Goal: Find specific page/section

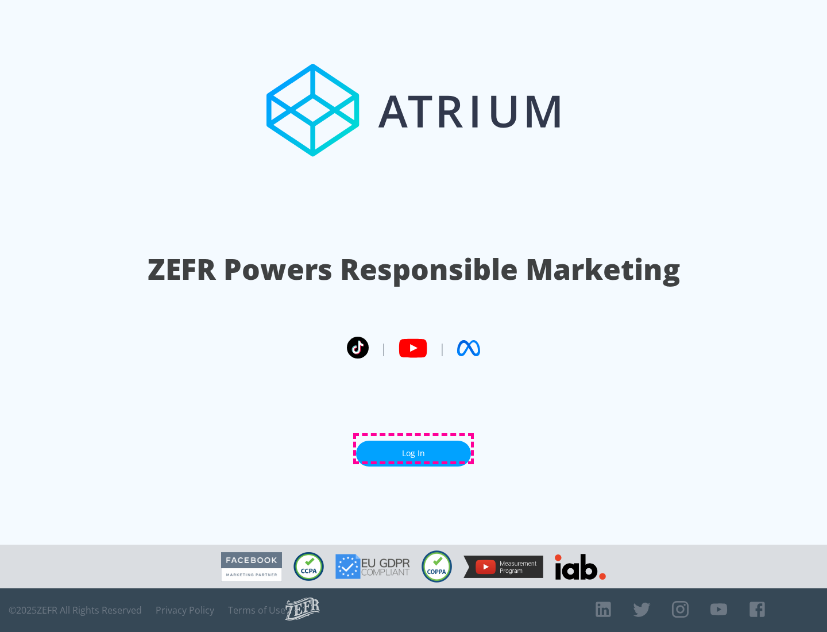
click at [413, 448] on link "Log In" at bounding box center [413, 453] width 115 height 26
